Goal: Find specific page/section

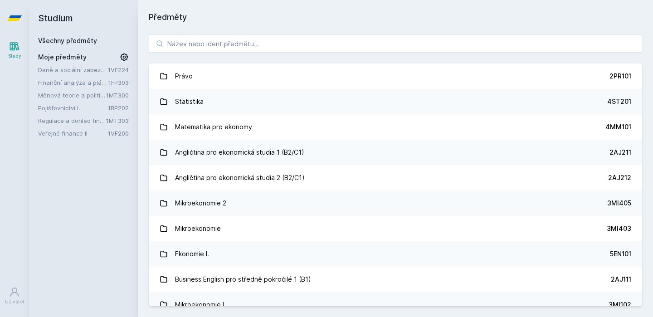
scroll to position [149, 0]
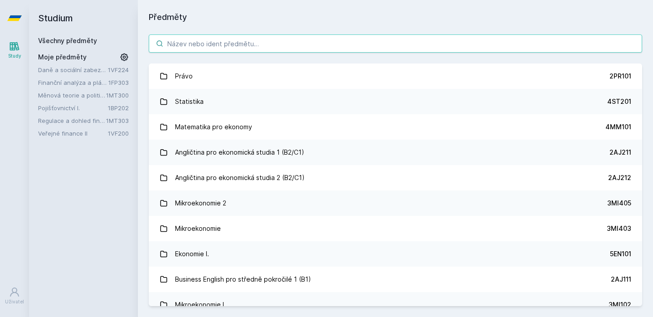
click at [268, 49] on input "search" at bounding box center [395, 43] width 493 height 18
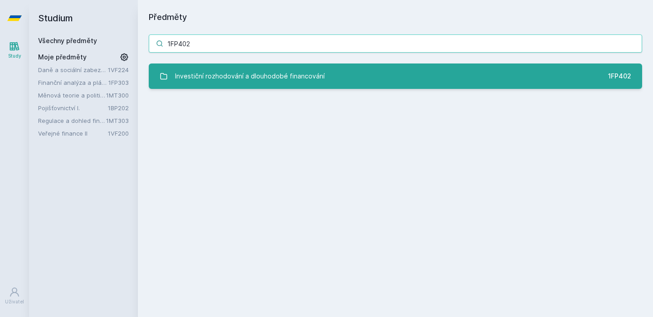
type input "1FP402"
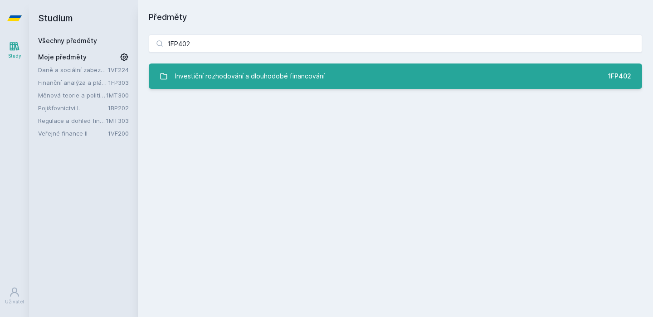
click at [262, 71] on div "Investiční rozhodování a dlouhodobé financování" at bounding box center [250, 76] width 150 height 18
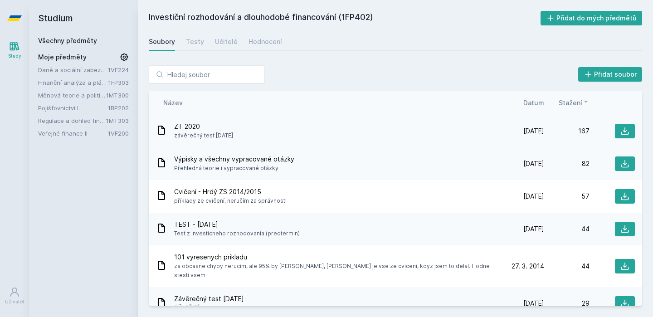
scroll to position [17, 0]
